Goal: Information Seeking & Learning: Find specific fact

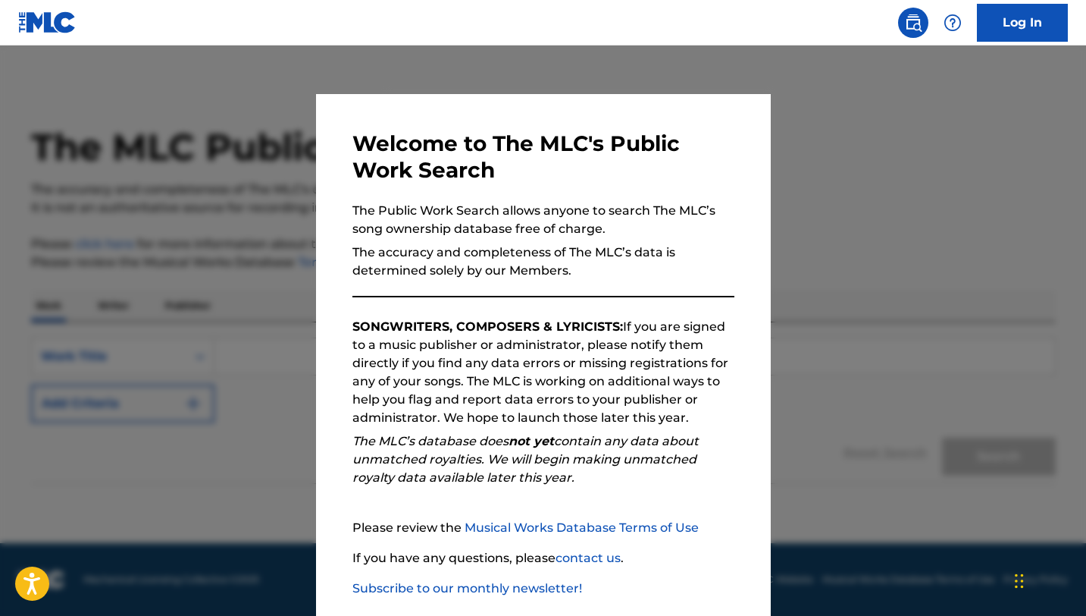
scroll to position [78, 0]
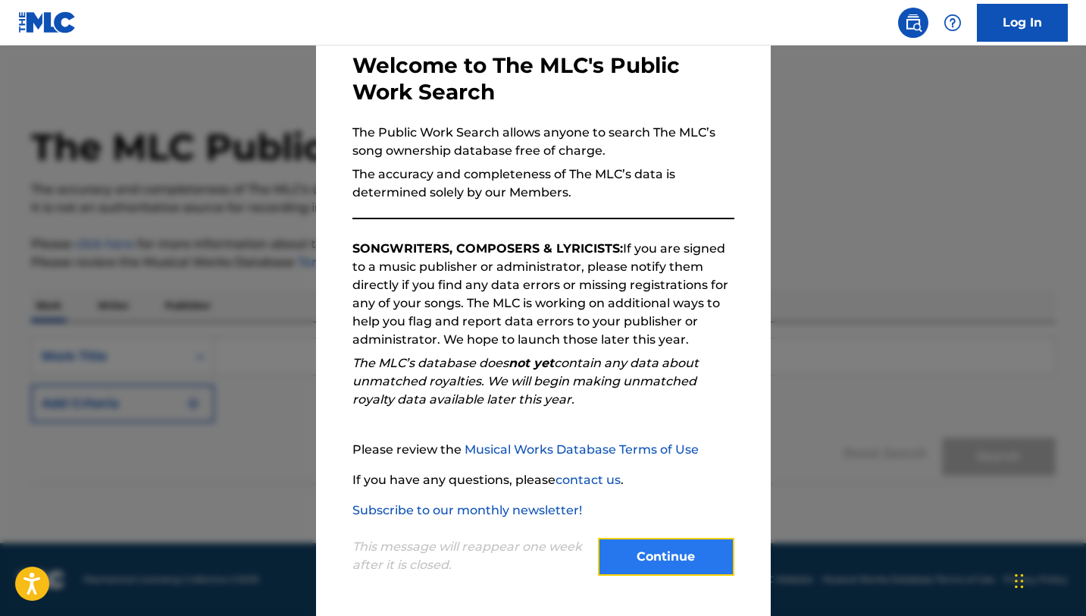
click at [622, 559] on button "Continue" at bounding box center [666, 556] width 136 height 38
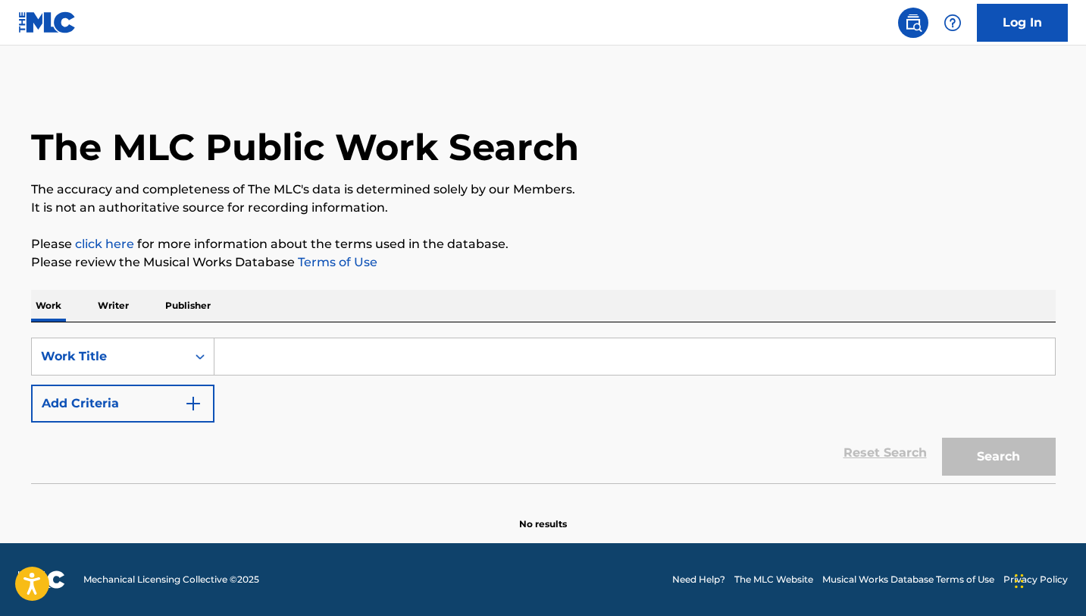
click at [284, 356] on input "Search Form" at bounding box center [635, 356] width 841 height 36
click at [121, 309] on p "Writer" at bounding box center [113, 306] width 40 height 32
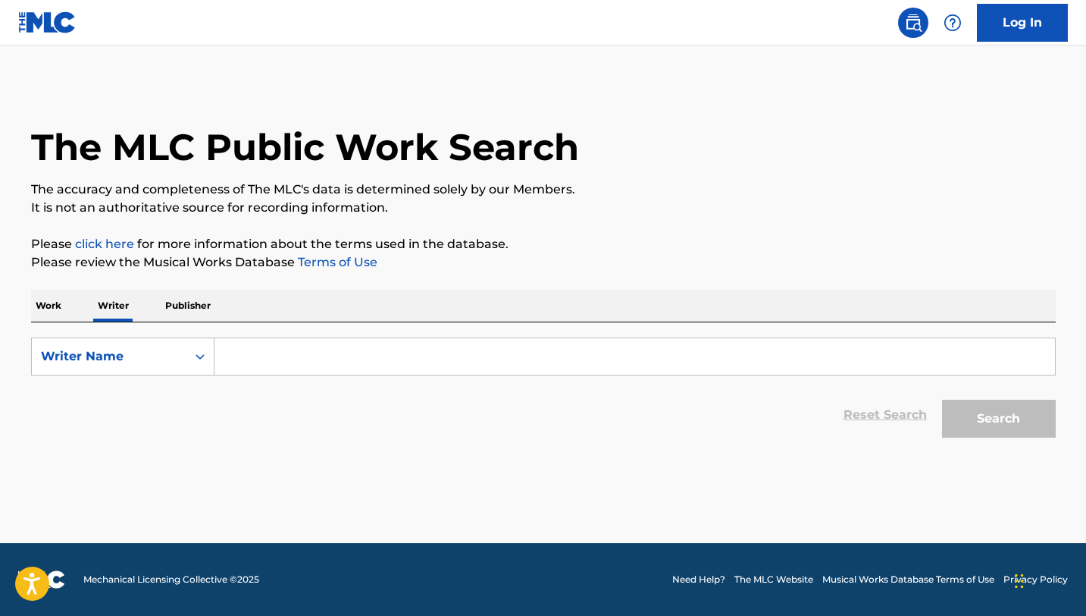
click at [238, 373] on input "Search Form" at bounding box center [635, 356] width 841 height 36
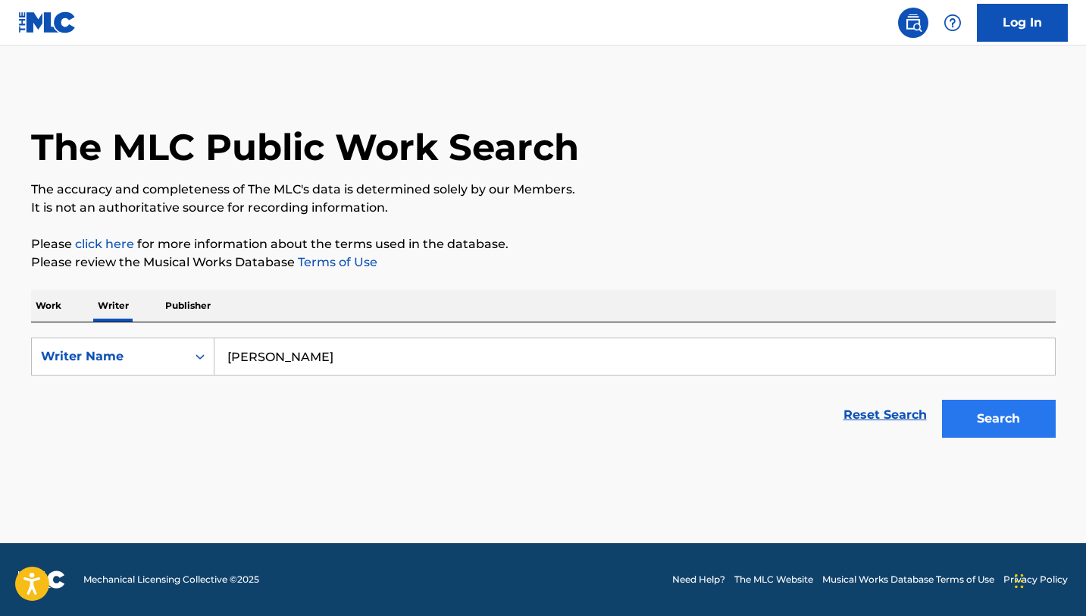
type input "bolis pupul"
click at [1009, 418] on button "Search" at bounding box center [999, 418] width 114 height 38
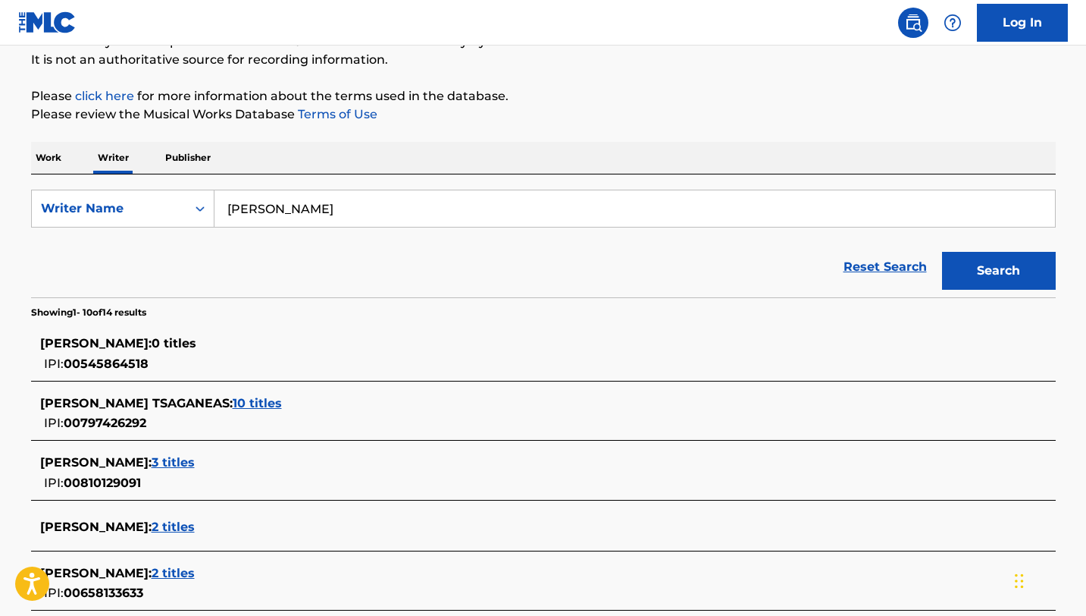
scroll to position [155, 0]
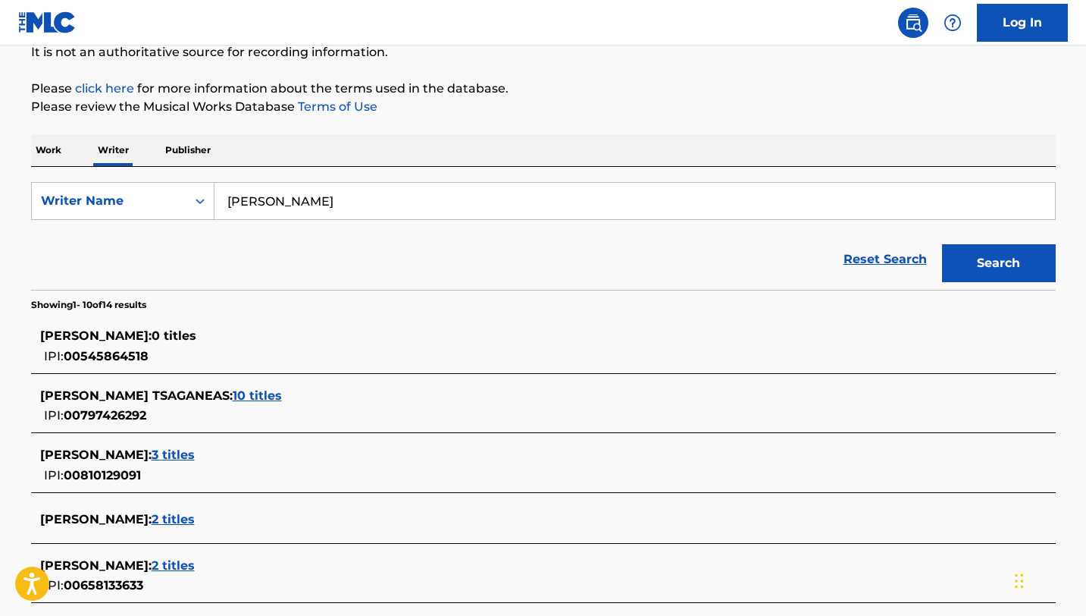
click at [282, 394] on span "10 titles" at bounding box center [257, 395] width 49 height 14
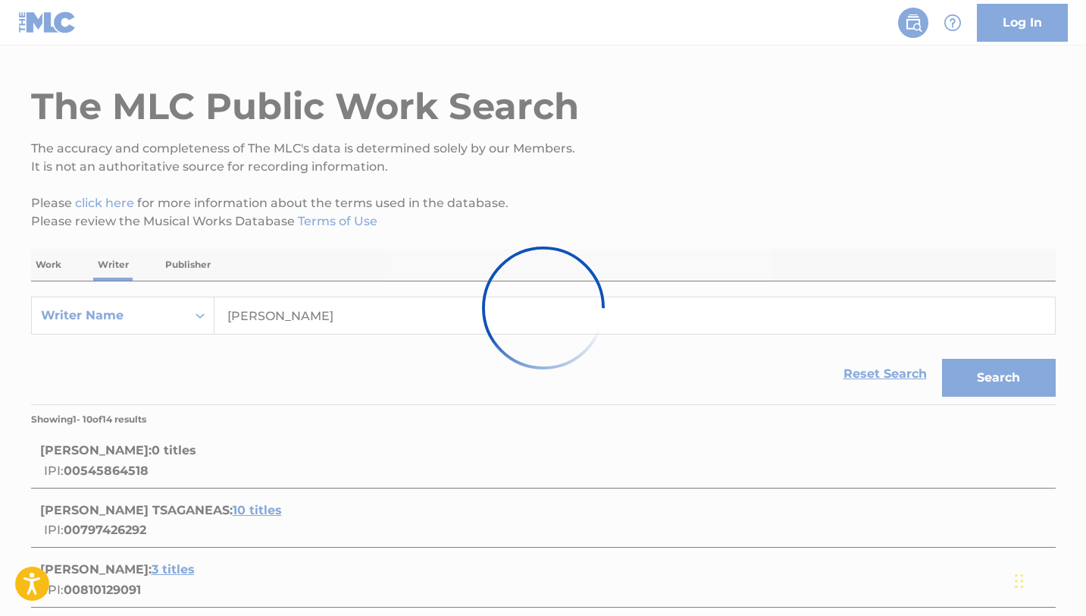
scroll to position [42, 0]
click at [569, 239] on div at bounding box center [543, 308] width 1086 height 616
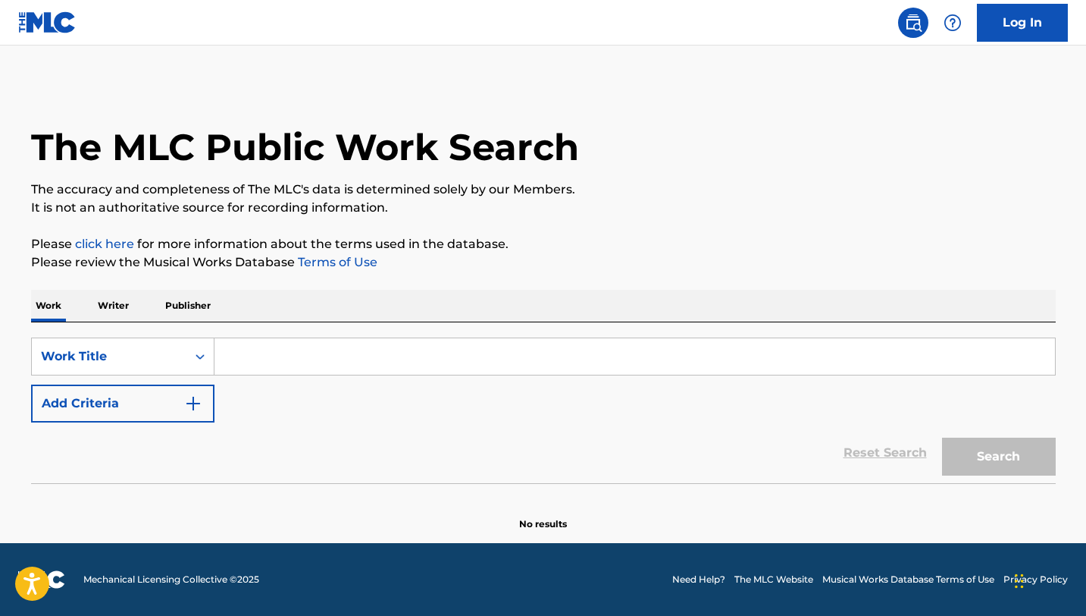
click at [294, 355] on input "Search Form" at bounding box center [635, 356] width 841 height 36
click at [116, 301] on p "Writer" at bounding box center [113, 306] width 40 height 32
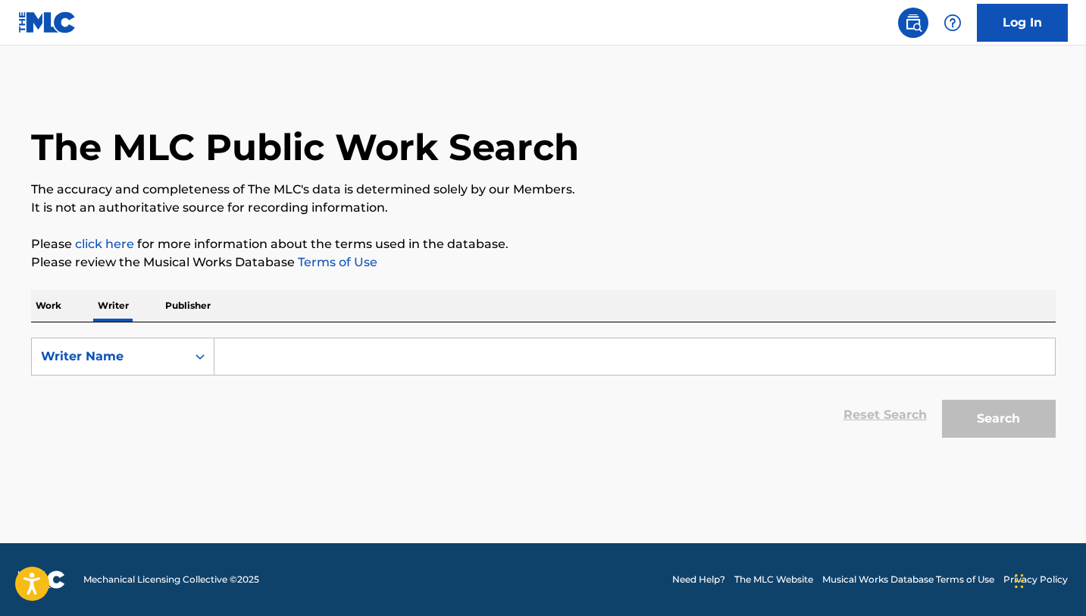
click at [296, 359] on input "Search Form" at bounding box center [635, 356] width 841 height 36
paste input "[PERSON_NAME] [PERSON_NAME]"
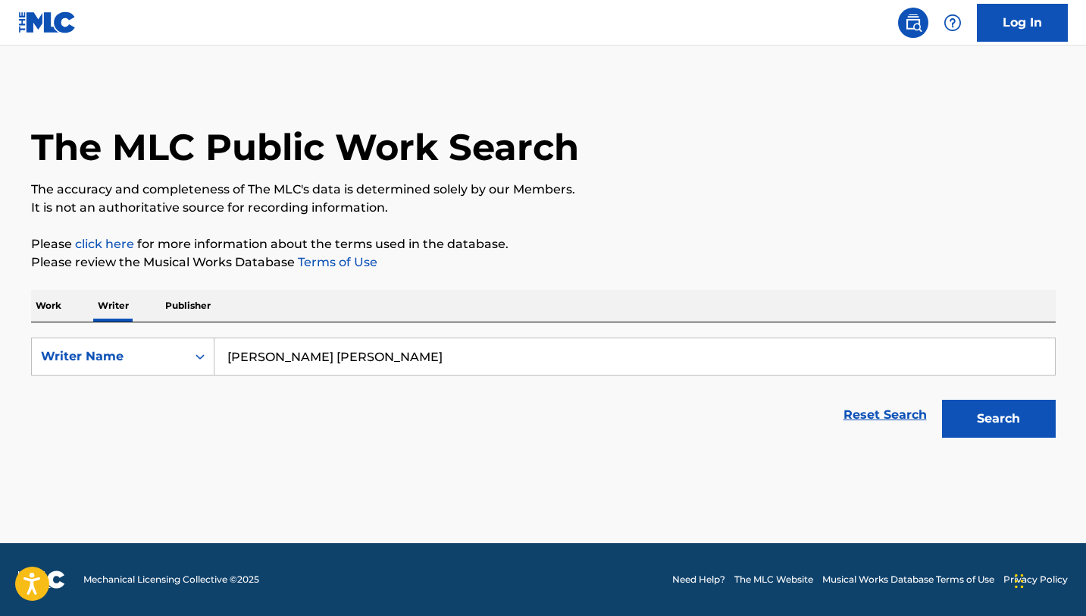
type input "[PERSON_NAME] [PERSON_NAME]"
click at [942, 399] on button "Search" at bounding box center [999, 418] width 114 height 38
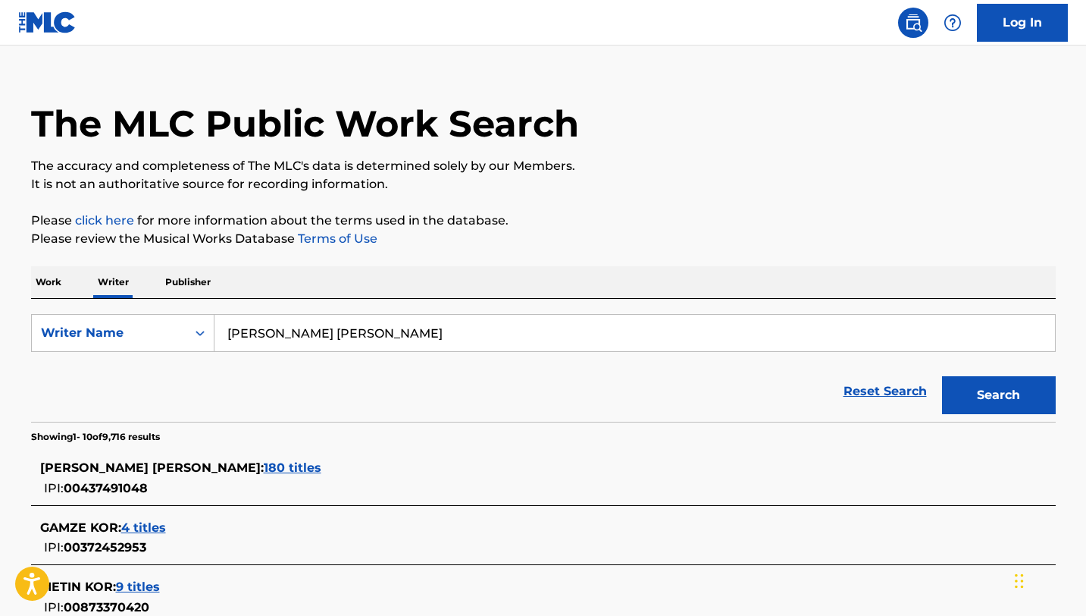
scroll to position [26, 0]
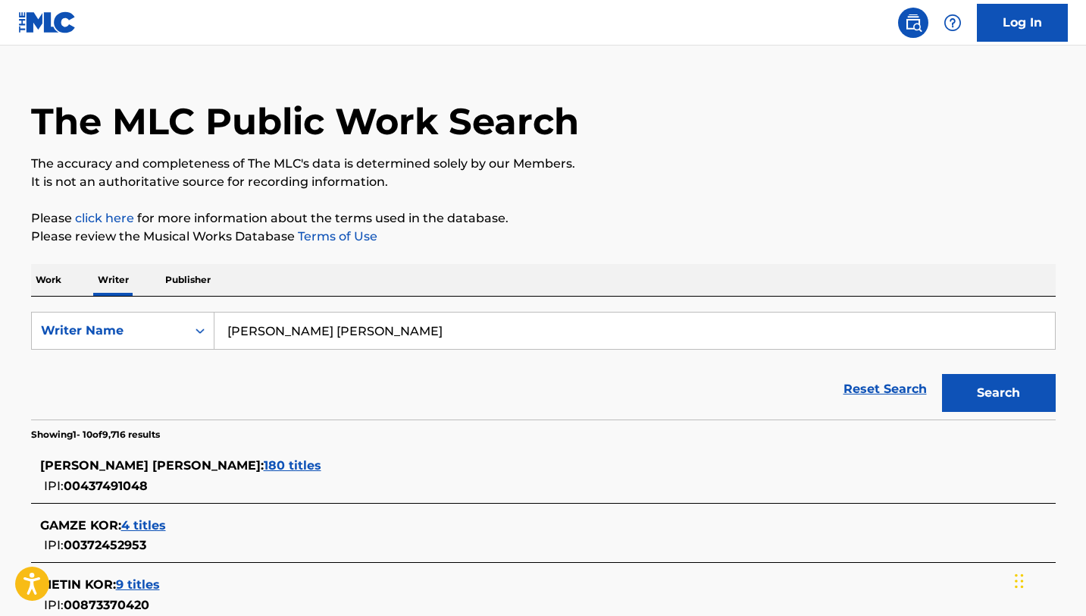
click at [264, 467] on span "180 titles" at bounding box center [293, 465] width 58 height 14
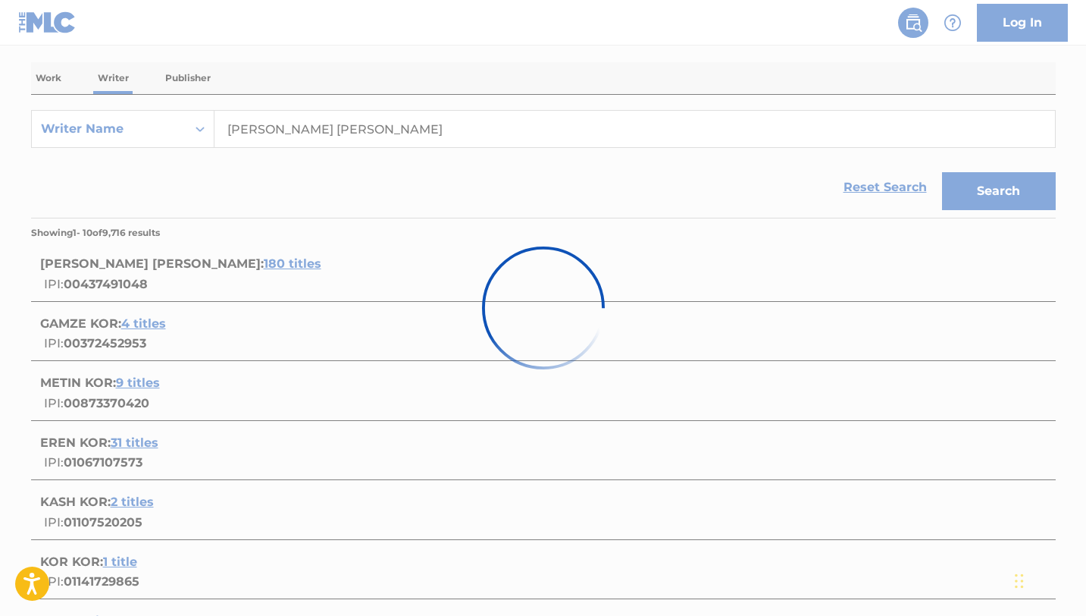
scroll to position [0, 0]
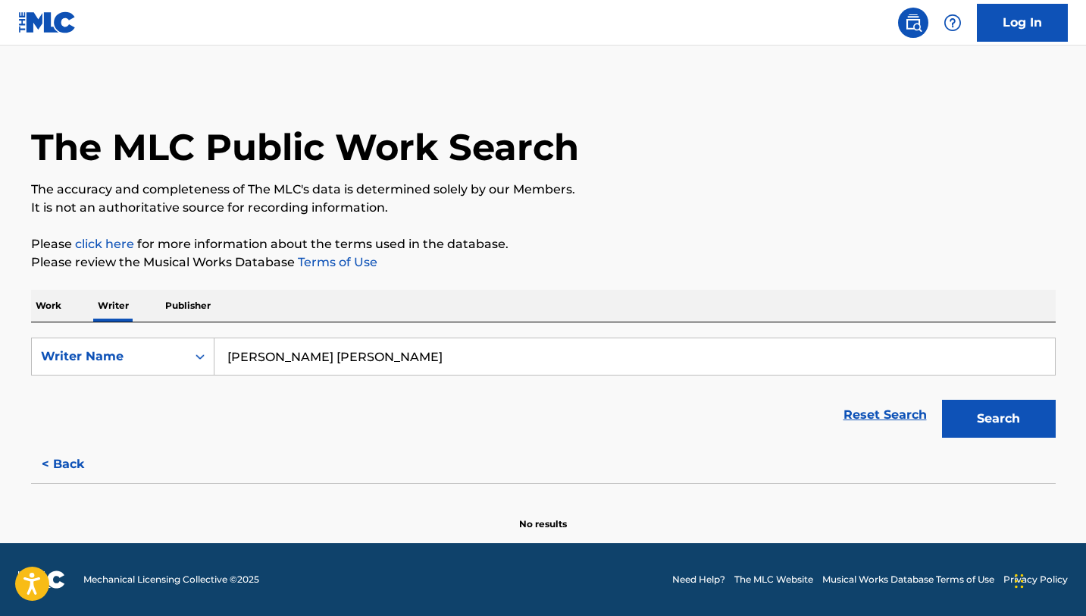
click at [47, 303] on p "Work" at bounding box center [48, 306] width 35 height 32
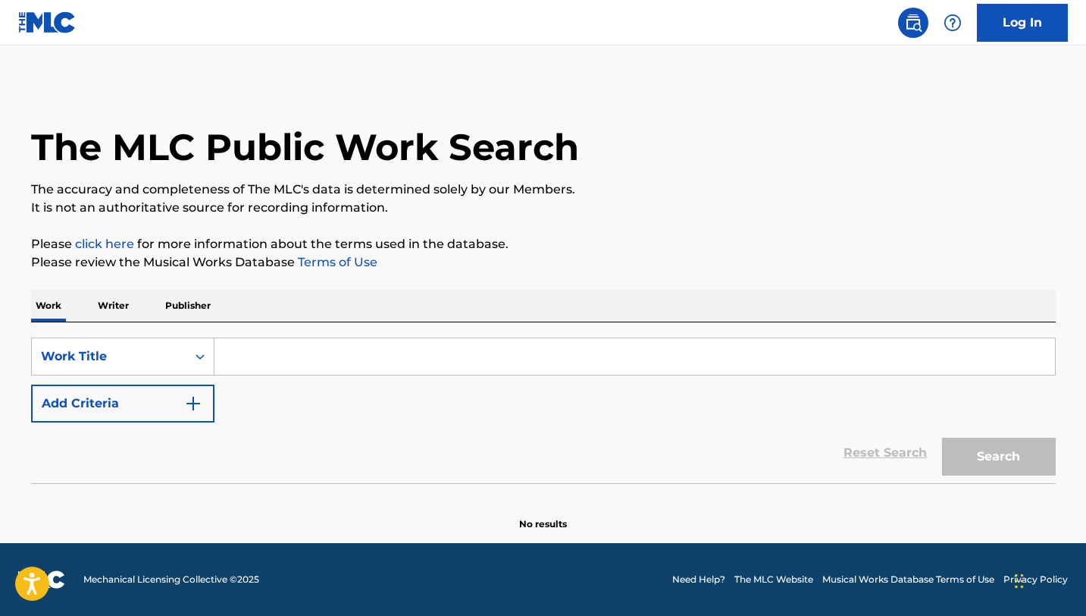
click at [265, 349] on input "Search Form" at bounding box center [635, 356] width 841 height 36
paste input "[PERSON_NAME] [PERSON_NAME]"
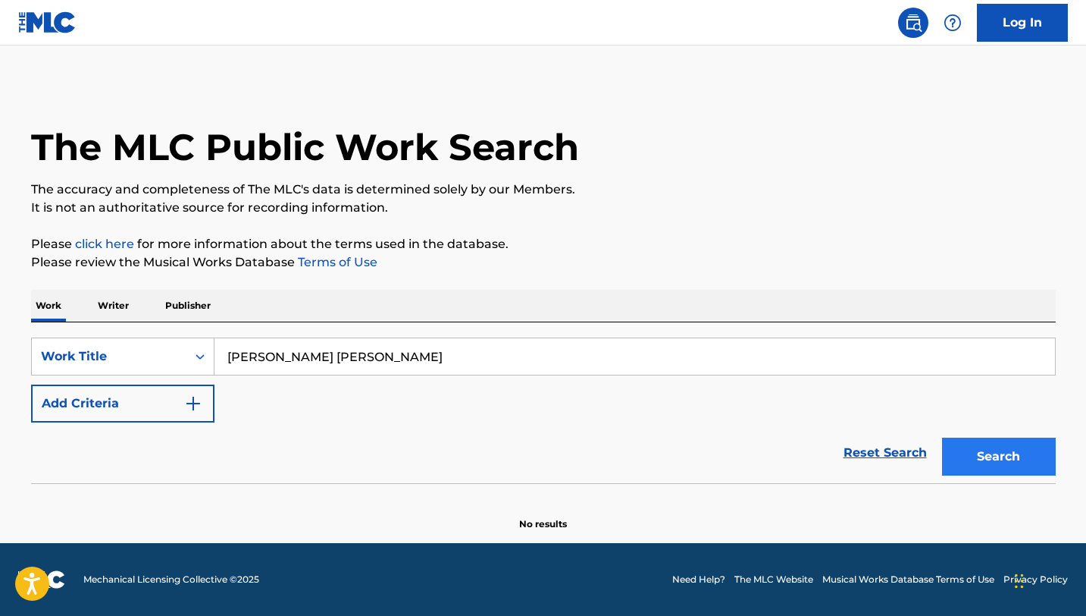
type input "[PERSON_NAME] [PERSON_NAME]"
click at [1021, 453] on button "Search" at bounding box center [999, 456] width 114 height 38
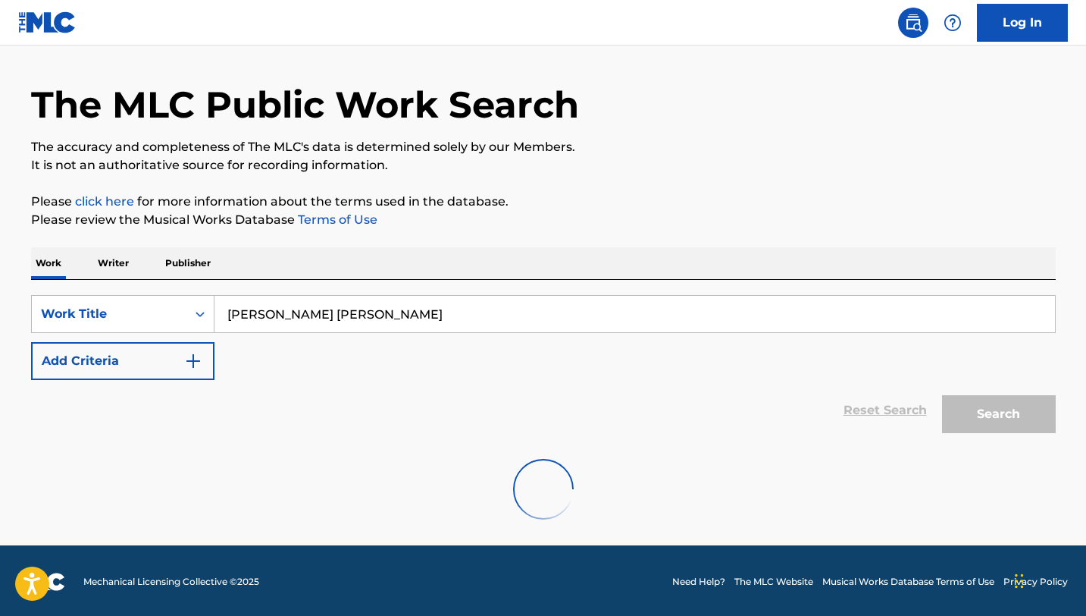
scroll to position [45, 0]
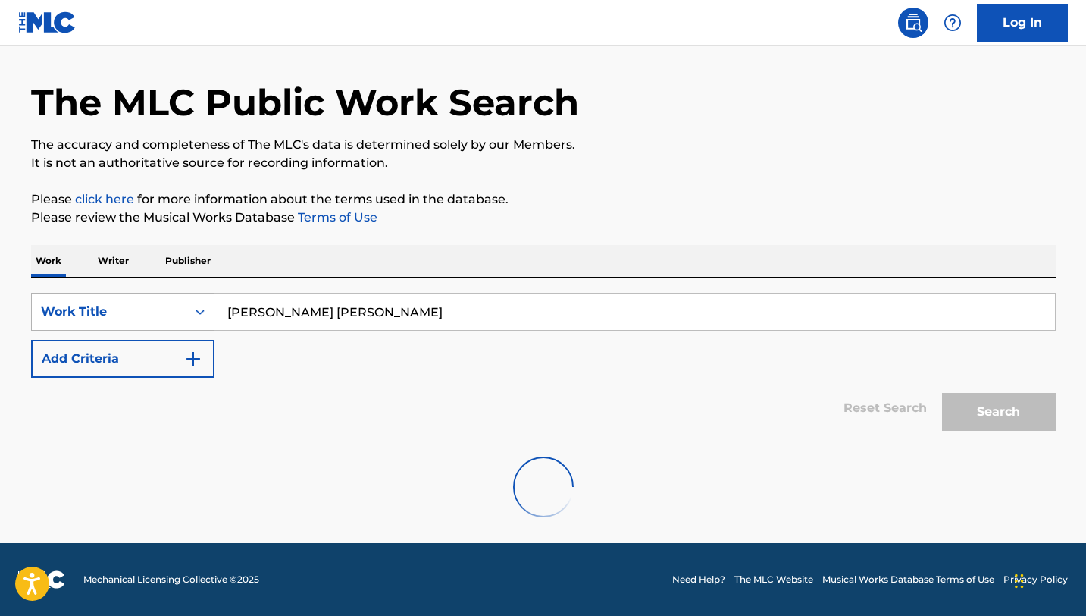
click at [199, 315] on icon "Search Form" at bounding box center [200, 311] width 15 height 15
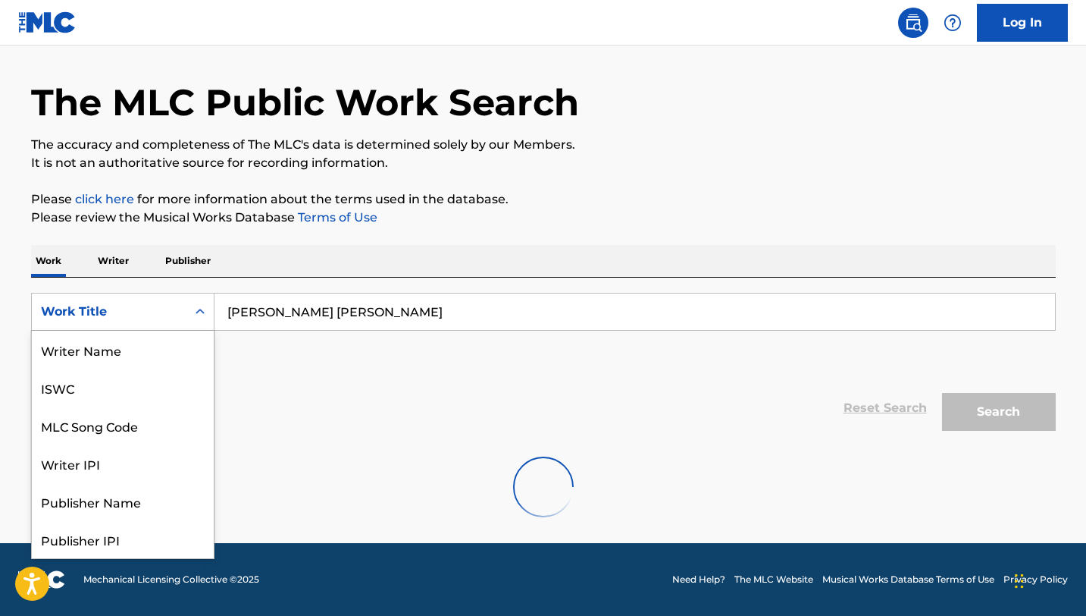
scroll to position [76, 0]
click at [114, 255] on p "Writer" at bounding box center [113, 261] width 40 height 32
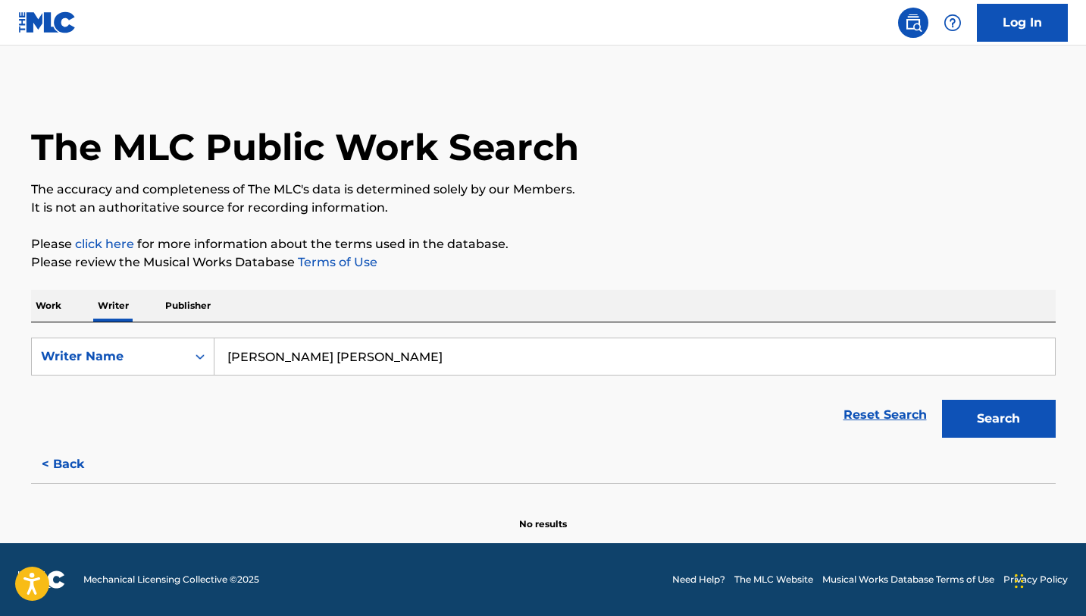
click at [199, 302] on p "Publisher" at bounding box center [188, 306] width 55 height 32
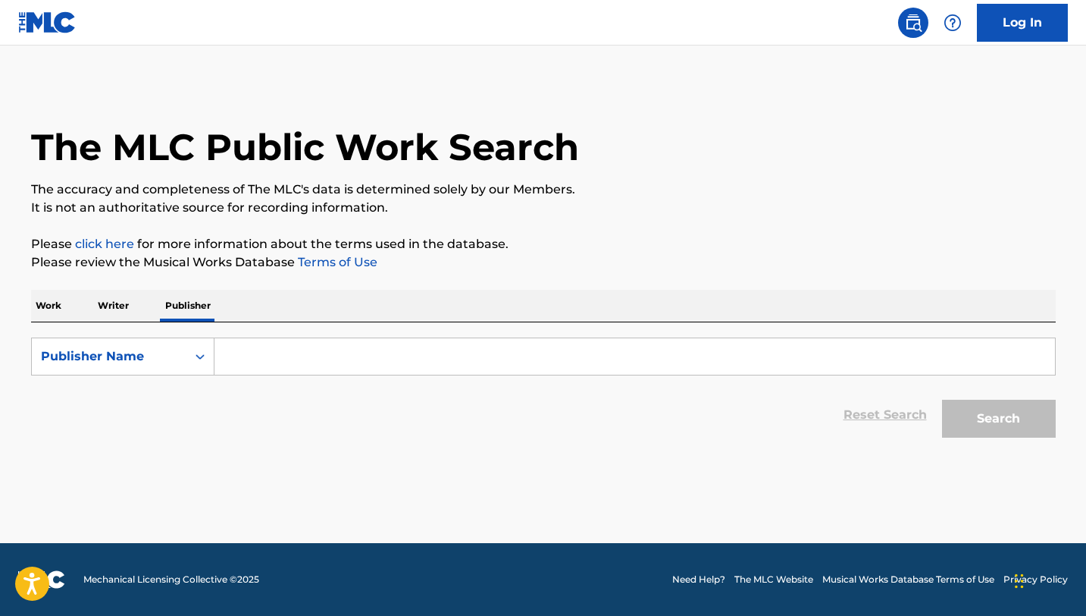
click at [256, 362] on input "Search Form" at bounding box center [635, 356] width 841 height 36
paste input "[PERSON_NAME] [PERSON_NAME]"
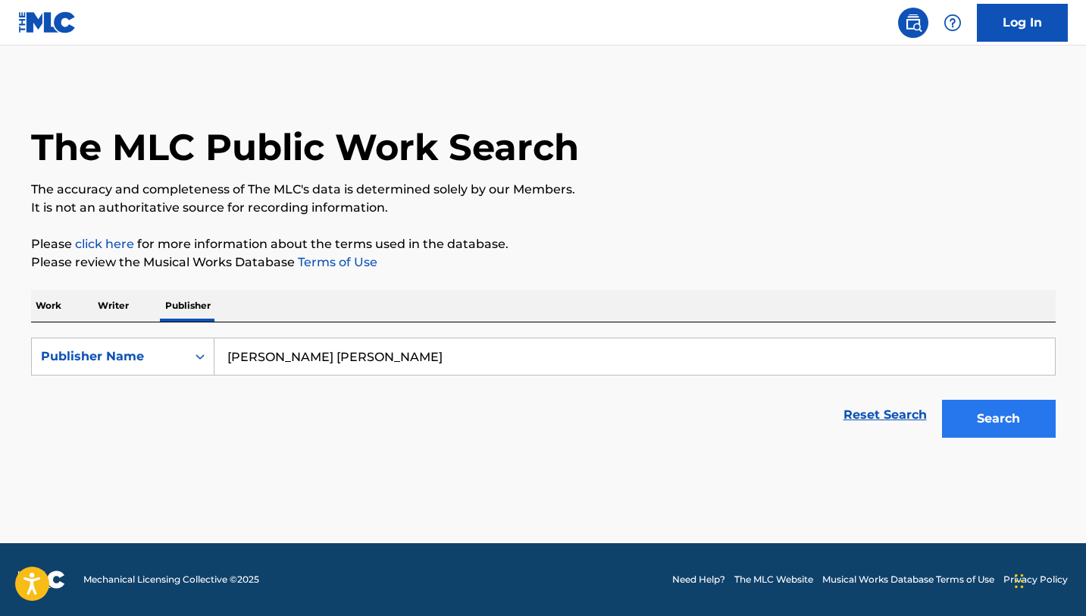
type input "[PERSON_NAME] [PERSON_NAME]"
click at [992, 415] on button "Search" at bounding box center [999, 418] width 114 height 38
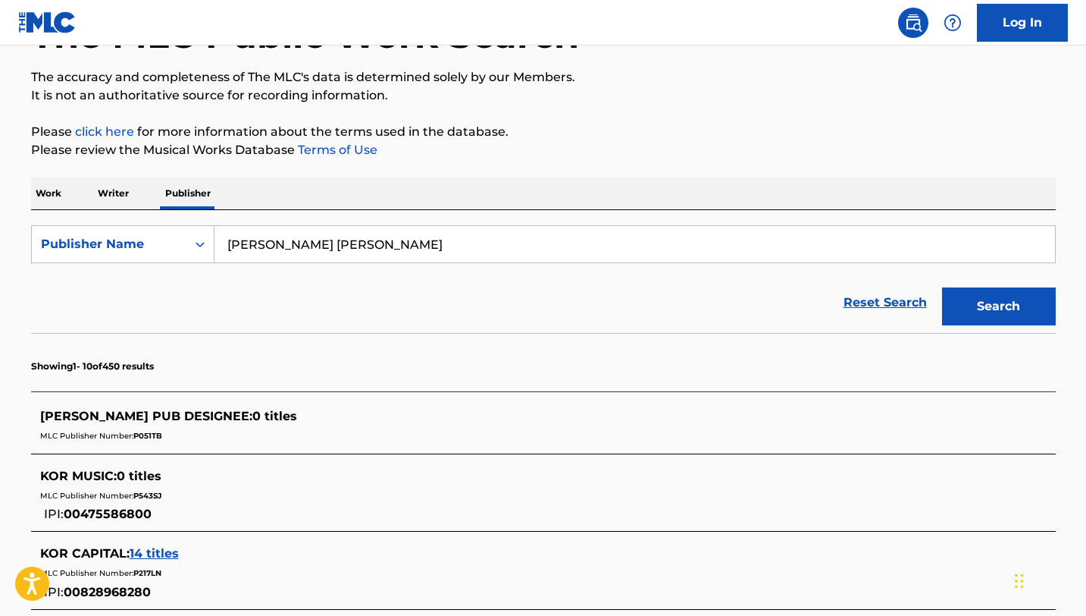
scroll to position [143, 0]
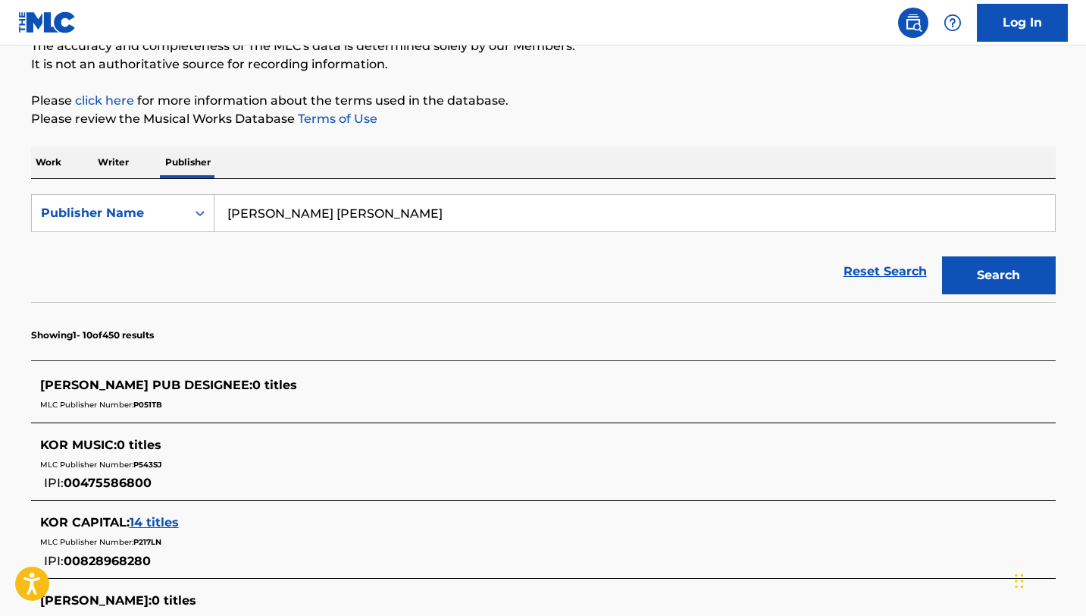
click at [118, 163] on p "Writer" at bounding box center [113, 162] width 40 height 32
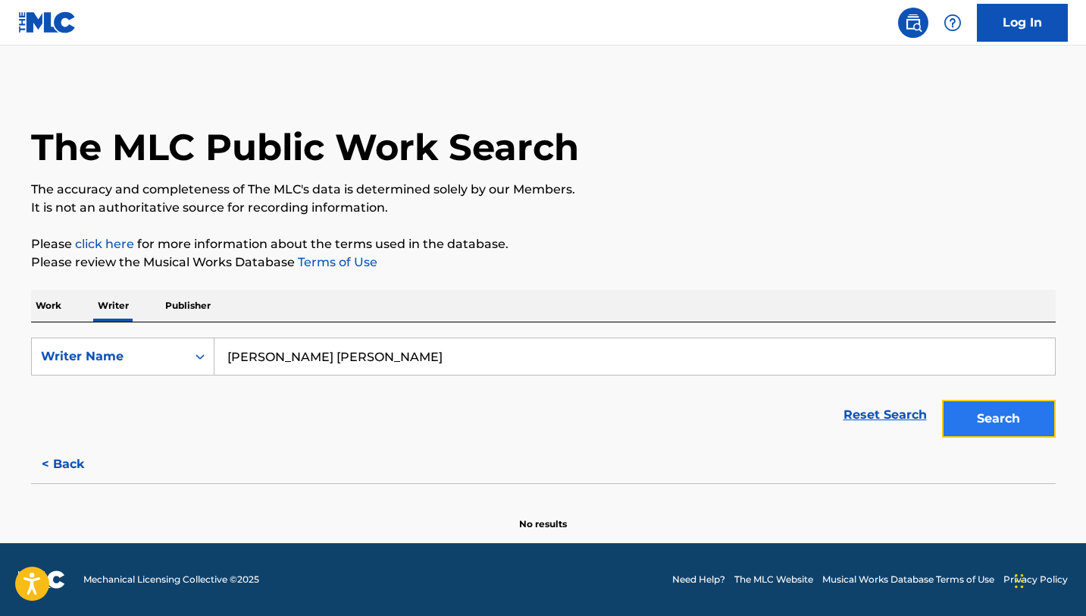
click at [975, 420] on button "Search" at bounding box center [999, 418] width 114 height 38
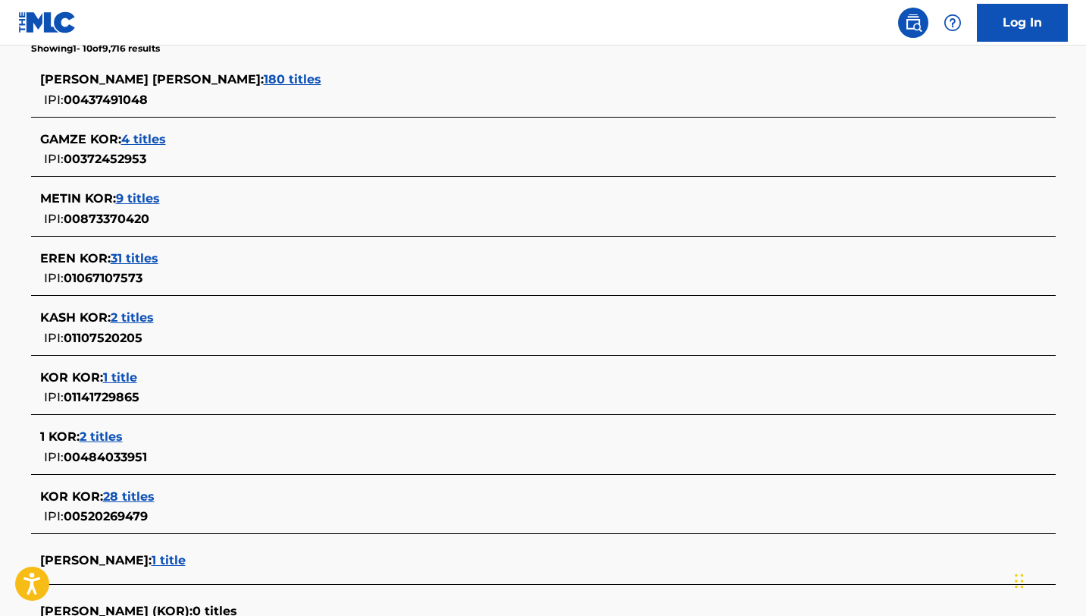
scroll to position [224, 0]
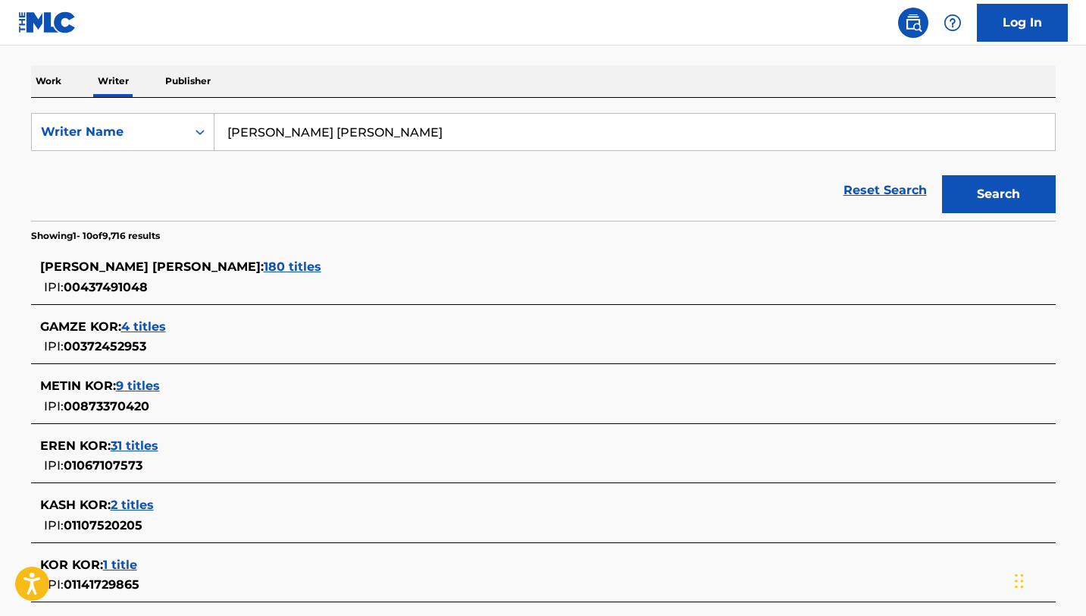
click at [158, 267] on span "[PERSON_NAME] [PERSON_NAME] :" at bounding box center [152, 266] width 224 height 14
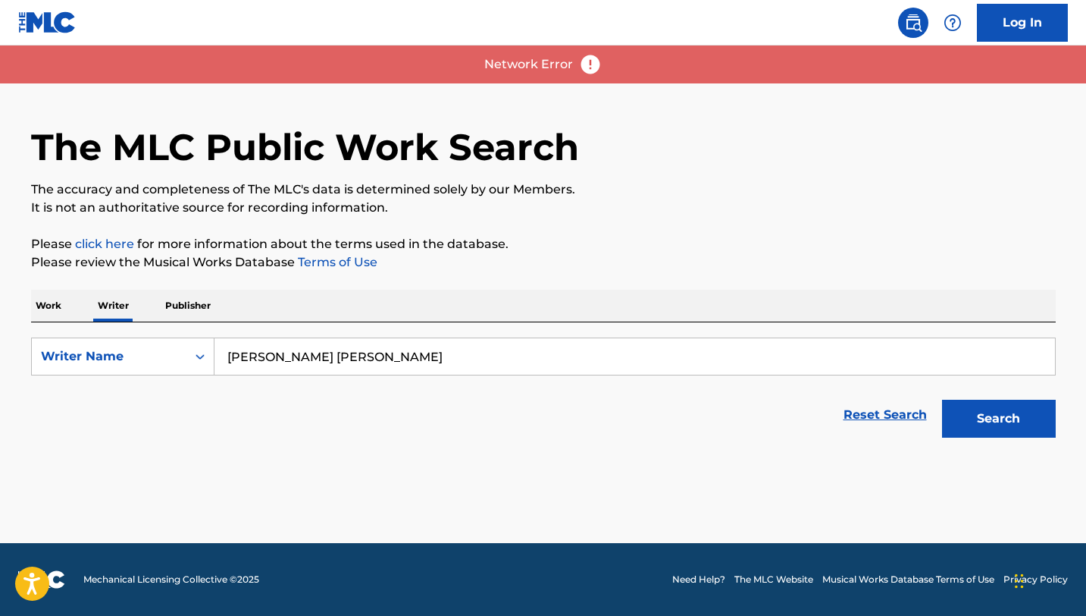
scroll to position [0, 0]
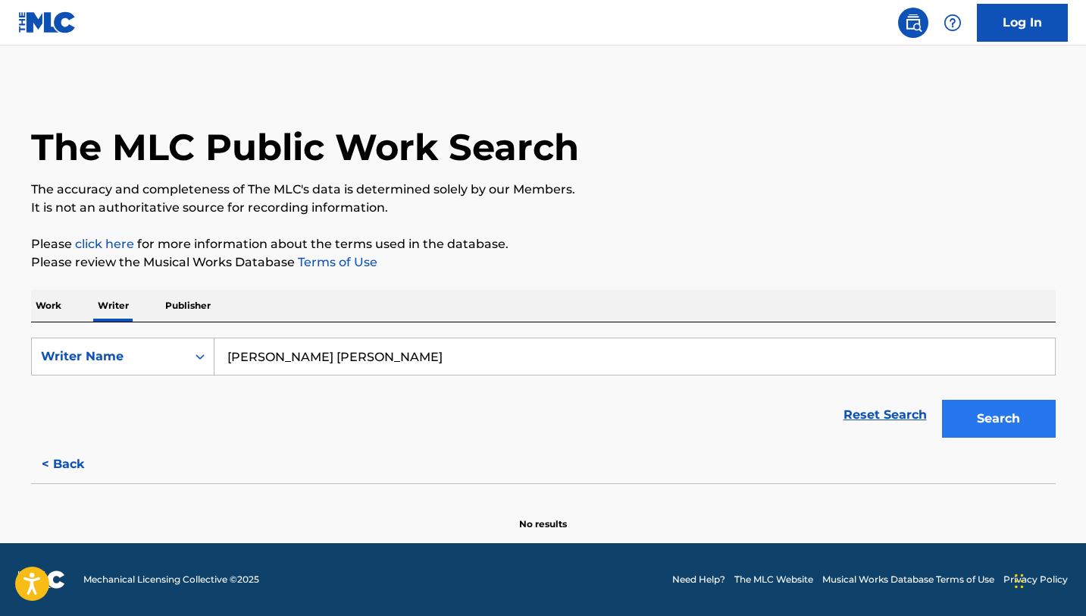
click at [1007, 411] on button "Search" at bounding box center [999, 418] width 114 height 38
